Goal: Information Seeking & Learning: Learn about a topic

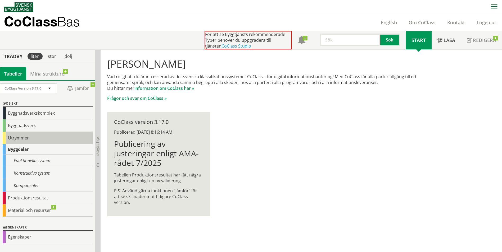
click at [20, 137] on div "Utrymmen" at bounding box center [48, 138] width 90 height 12
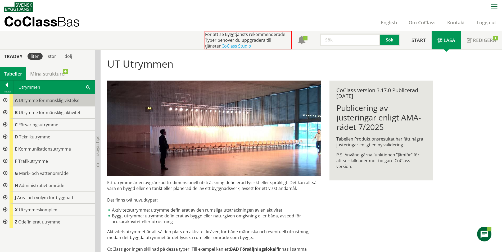
click at [40, 101] on span "Utrymme för mänsklig vistelse" at bounding box center [49, 101] width 61 height 6
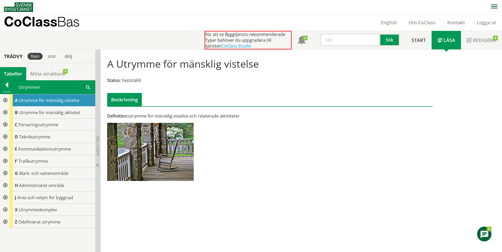
scroll to position [0, 0]
click at [66, 106] on div "A Utrymme för mänsklig vistelse" at bounding box center [53, 100] width 86 height 12
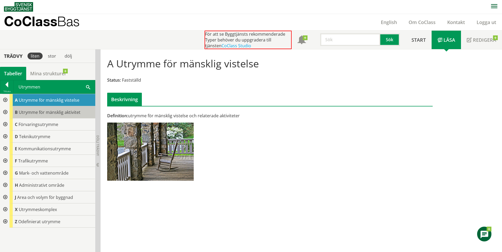
click at [63, 113] on span "Utrymme för mänsklig aktivitet" at bounding box center [50, 112] width 62 height 6
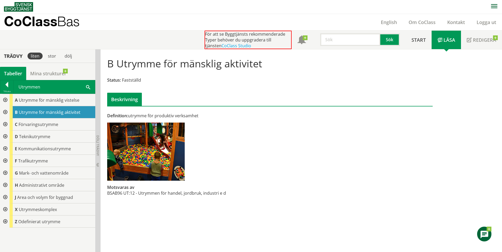
click at [126, 99] on div "Beskrivning" at bounding box center [124, 99] width 35 height 13
click at [52, 126] on span "Förvaringsutrymme" at bounding box center [39, 125] width 40 height 6
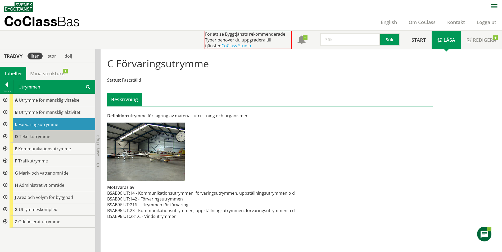
click at [37, 136] on span "Teknikutrymme" at bounding box center [34, 137] width 31 height 6
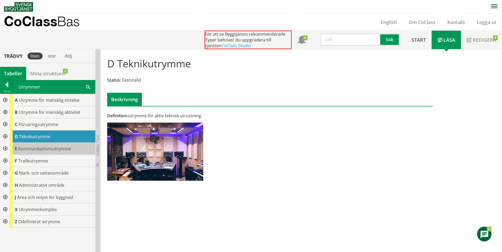
click at [41, 147] on span "Kommunikationsutrymme" at bounding box center [44, 149] width 53 height 6
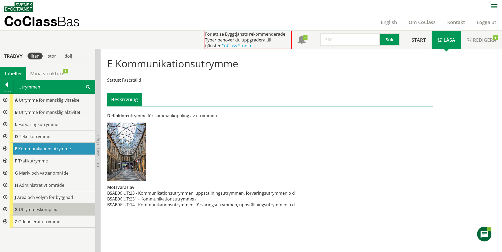
click at [44, 209] on span "Utrymmeskomplex" at bounding box center [38, 210] width 38 height 6
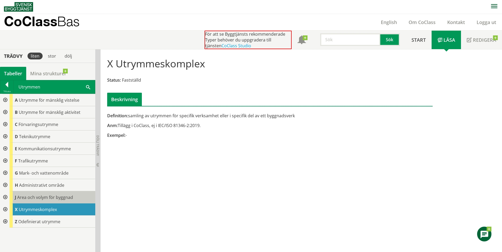
click at [46, 202] on div "J Area och volym för byggnad" at bounding box center [53, 197] width 86 height 12
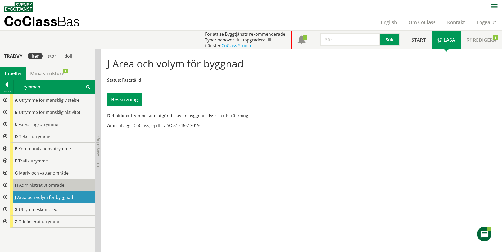
click at [44, 186] on span "Administrativt område" at bounding box center [41, 185] width 45 height 6
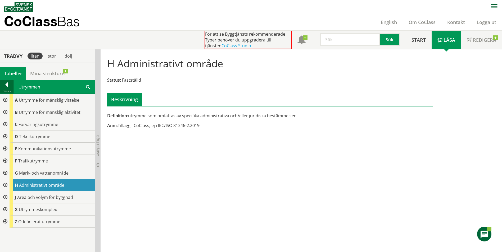
click at [3, 86] on div at bounding box center [6, 85] width 13 height 7
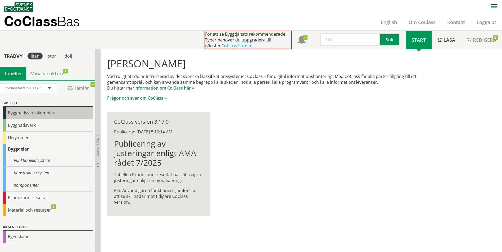
click at [42, 115] on div "Byggnadsverkskomplex" at bounding box center [48, 113] width 90 height 12
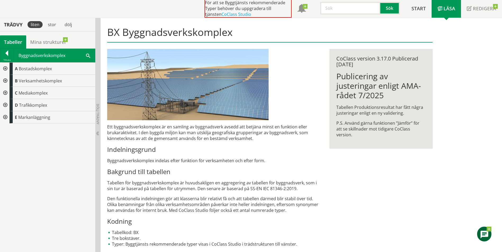
scroll to position [34, 0]
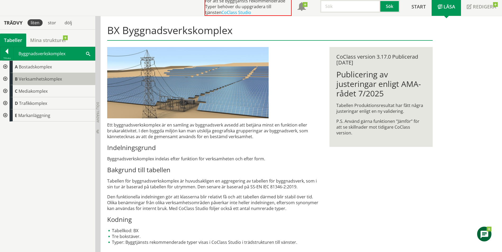
click at [18, 77] on div "B Verksamhetskomplex" at bounding box center [53, 79] width 86 height 12
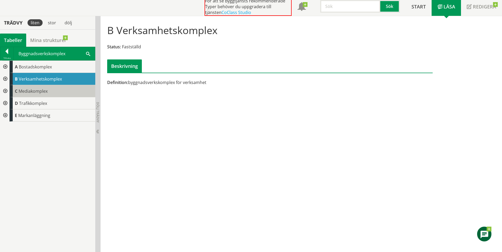
click at [18, 86] on div "C Mediakomplex" at bounding box center [53, 91] width 86 height 12
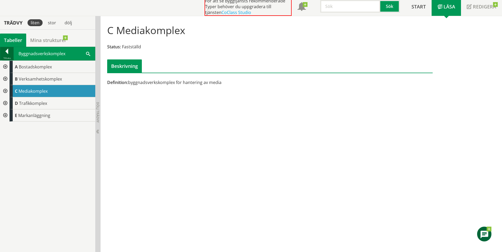
click at [5, 53] on div at bounding box center [6, 52] width 13 height 7
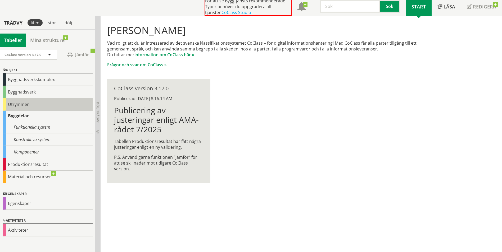
click at [40, 108] on div "Utrymmen" at bounding box center [48, 104] width 90 height 12
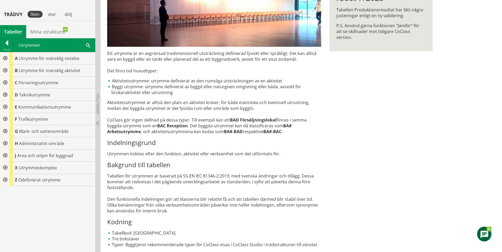
scroll to position [144, 0]
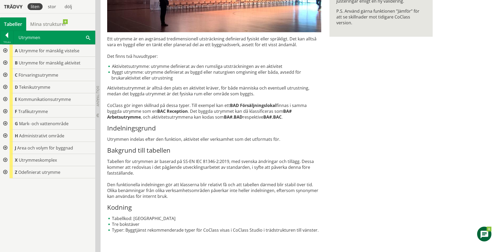
click at [229, 162] on div "Ett utrymme är en avgränsad tredimensionell utsträckning definierad fysiskt ell…" at bounding box center [214, 140] width 214 height 209
drag, startPoint x: 229, startPoint y: 162, endPoint x: 223, endPoint y: 161, distance: 5.4
click at [222, 162] on div "Ett utrymme är en avgränsad tredimensionell utsträckning definierad fysiskt ell…" at bounding box center [214, 140] width 214 height 209
drag, startPoint x: 229, startPoint y: 161, endPoint x: 187, endPoint y: 161, distance: 42.3
click at [198, 161] on div "Ett utrymme är en avgränsad tredimensionell utsträckning definierad fysiskt ell…" at bounding box center [214, 140] width 214 height 209
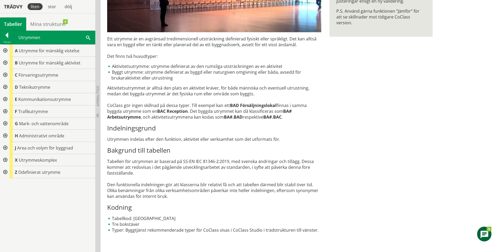
drag, startPoint x: 183, startPoint y: 161, endPoint x: 198, endPoint y: 158, distance: 14.8
click at [199, 161] on div "Ett utrymme är en avgränsad tredimensionell utsträckning definierad fysiskt ell…" at bounding box center [214, 140] width 214 height 209
click at [45, 51] on span "Utrymme för mänsklig vistelse" at bounding box center [49, 51] width 61 height 6
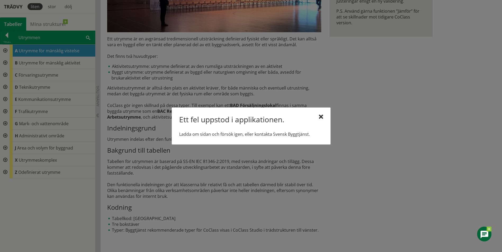
click at [319, 114] on div "Ett fel uppstod i applikationen. Ladda om sidan och försök igen, eller kontakta…" at bounding box center [251, 126] width 159 height 37
